Goal: Task Accomplishment & Management: Use online tool/utility

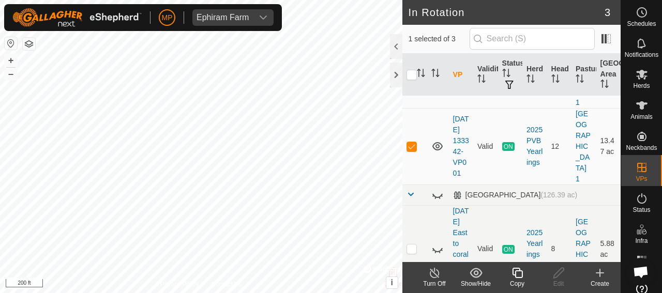
scroll to position [79, 0]
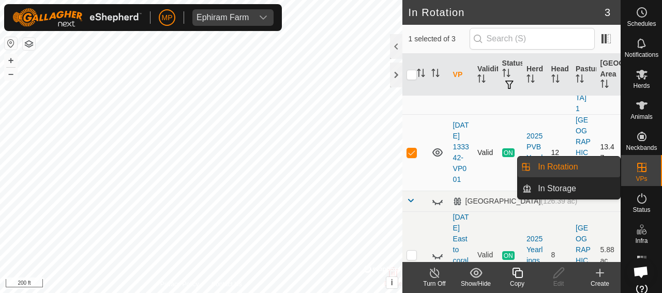
drag, startPoint x: 637, startPoint y: 172, endPoint x: 496, endPoint y: 152, distance: 142.8
click at [496, 152] on div "Schedules Notifications Herds Animals Neckbands VPs Status Infra Heatmap Help I…" at bounding box center [331, 146] width 662 height 293
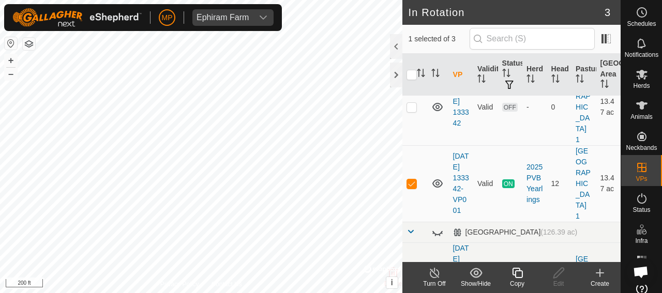
scroll to position [49, 0]
click at [520, 275] on icon at bounding box center [517, 273] width 13 height 12
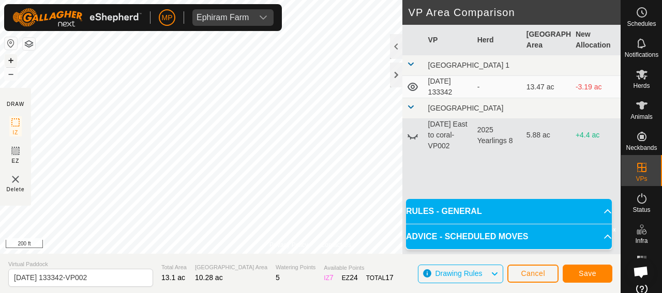
click at [12, 59] on button "+" at bounding box center [11, 60] width 12 height 12
click at [10, 74] on button "–" at bounding box center [11, 74] width 12 height 12
click at [580, 275] on span "Save" at bounding box center [588, 274] width 18 height 8
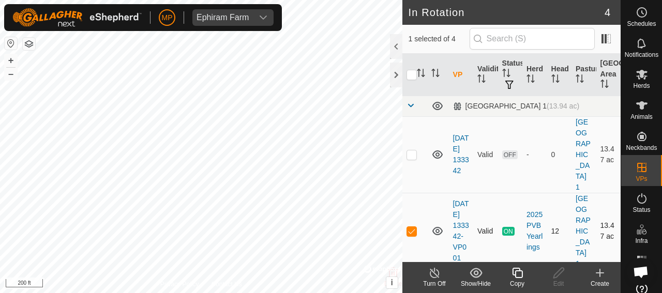
checkbox input "false"
checkbox input "true"
click at [642, 111] on icon at bounding box center [642, 105] width 12 height 12
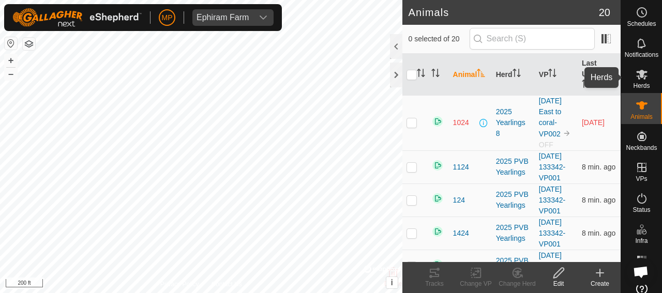
click at [637, 83] on span "Herds" at bounding box center [641, 86] width 17 height 6
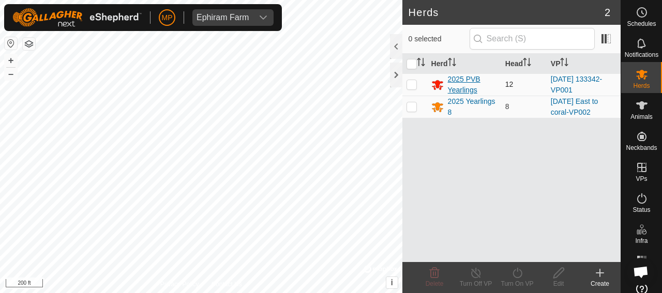
click at [460, 85] on div "2025 PVB Yearlings" at bounding box center [472, 85] width 49 height 22
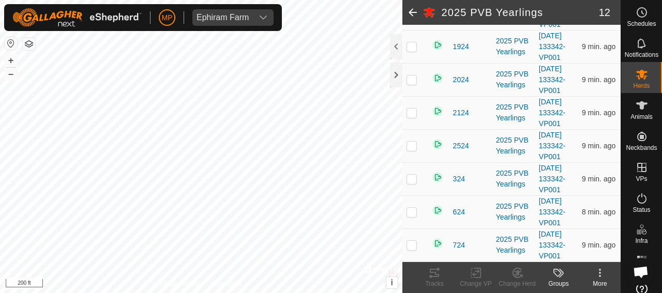
scroll to position [439, 0]
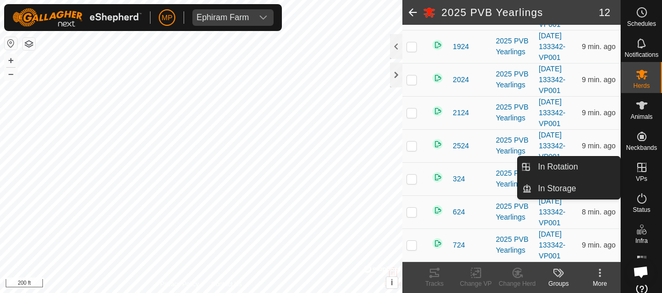
click at [636, 174] on es-virtualpaddocks-svg-icon at bounding box center [642, 167] width 19 height 17
click at [638, 170] on icon at bounding box center [642, 167] width 9 height 9
click at [568, 171] on link "In Rotation" at bounding box center [576, 167] width 88 height 21
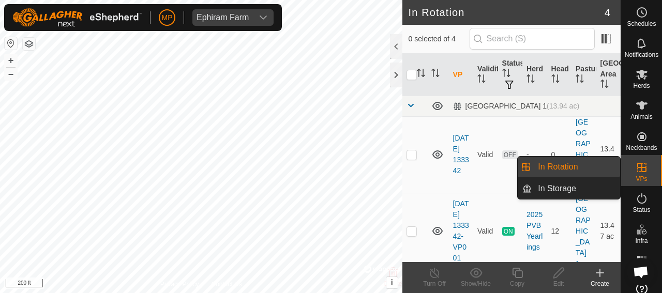
click at [568, 171] on link "In Rotation" at bounding box center [576, 167] width 88 height 21
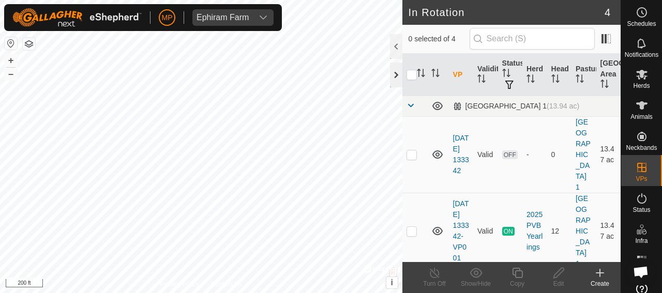
checkbox input "true"
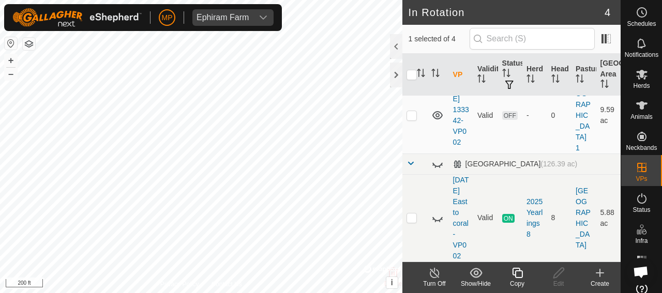
scroll to position [223, 0]
click at [636, 80] on icon at bounding box center [642, 74] width 12 height 12
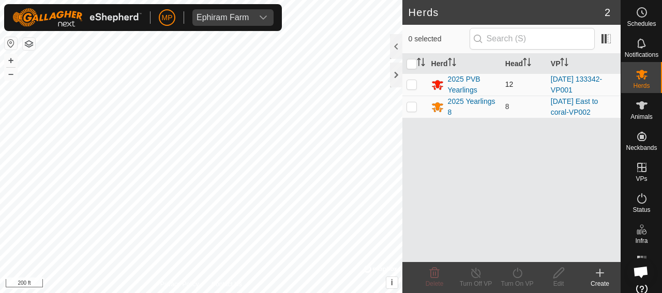
click at [409, 83] on p-checkbox at bounding box center [412, 84] width 10 height 8
checkbox input "true"
click at [518, 276] on icon at bounding box center [517, 273] width 13 height 12
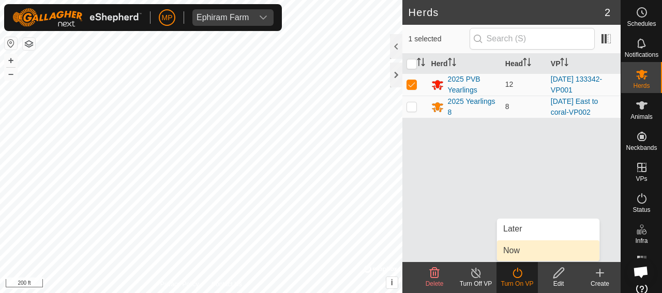
click at [515, 256] on link "Now" at bounding box center [548, 251] width 102 height 21
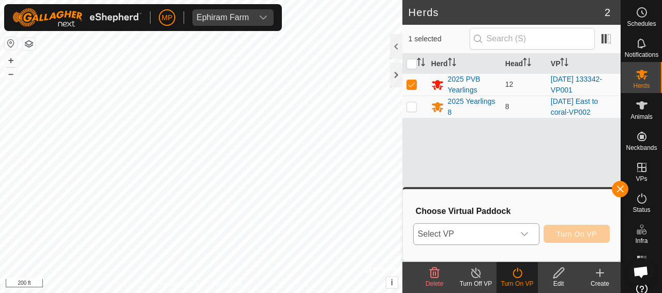
click at [521, 234] on icon "dropdown trigger" at bounding box center [525, 234] width 8 height 8
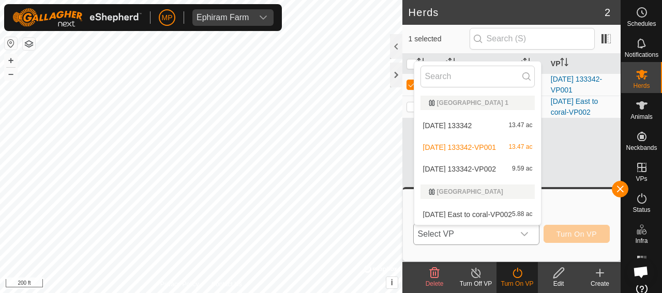
click at [515, 169] on li "[DATE] 133342-VP002 9.59 ac" at bounding box center [478, 169] width 127 height 21
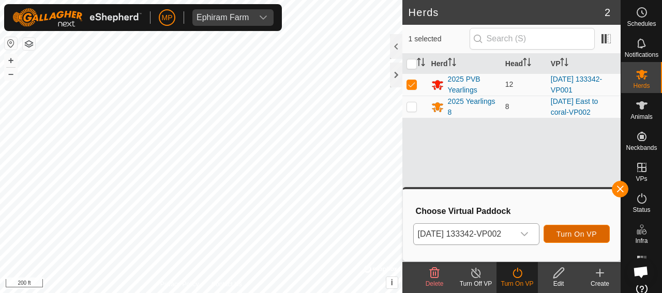
click at [569, 233] on span "Turn On VP" at bounding box center [577, 234] width 40 height 8
